Goal: Use online tool/utility: Utilize a website feature to perform a specific function

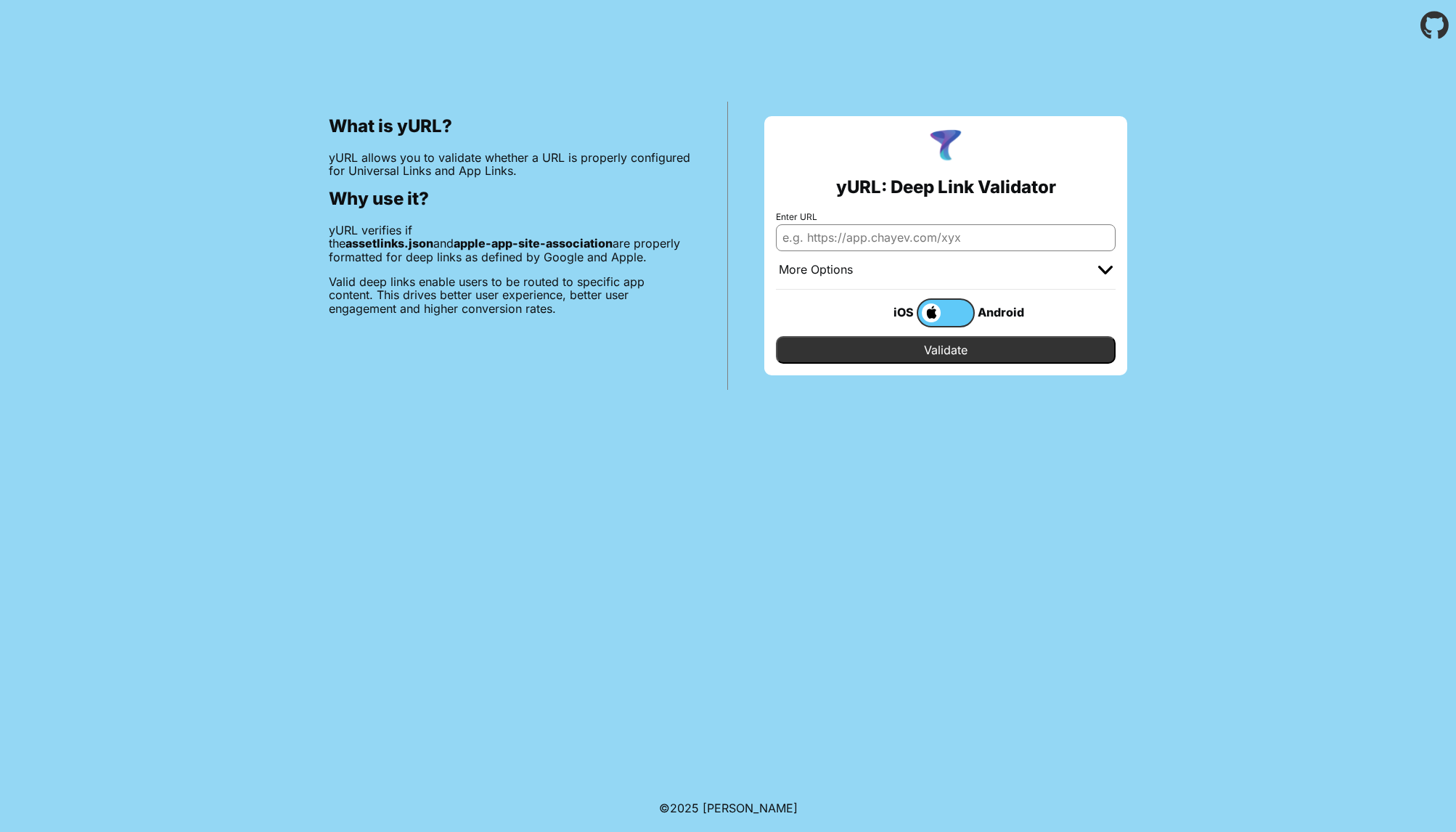
click at [845, 235] on input "Enter URL" at bounding box center [946, 237] width 339 height 26
paste input "[URL][DOMAIN_NAME]"
type input "[URL][DOMAIN_NAME]"
click at [942, 355] on input "Validate" at bounding box center [946, 349] width 339 height 27
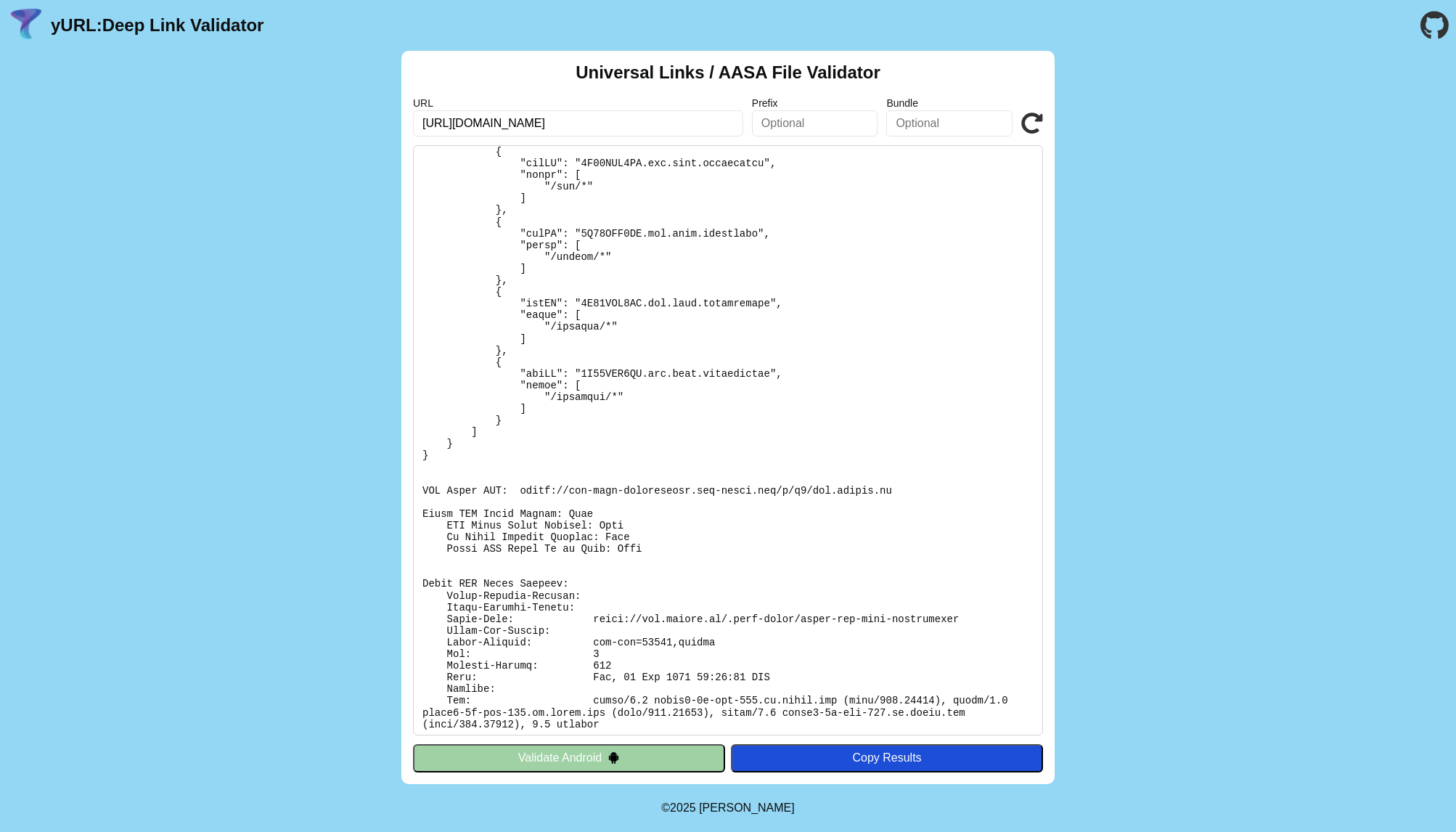
scroll to position [136, 0]
